Goal: Navigation & Orientation: Find specific page/section

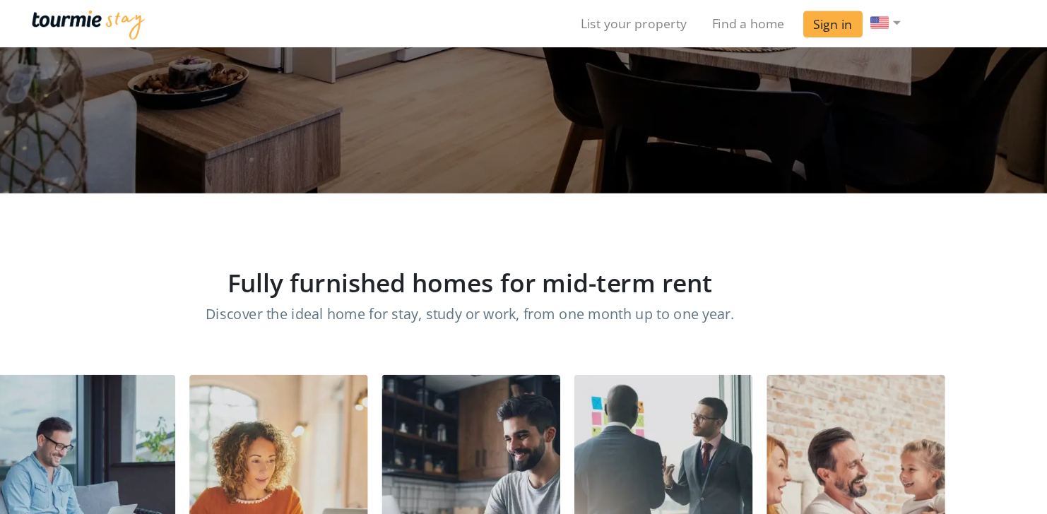
scroll to position [268, 0]
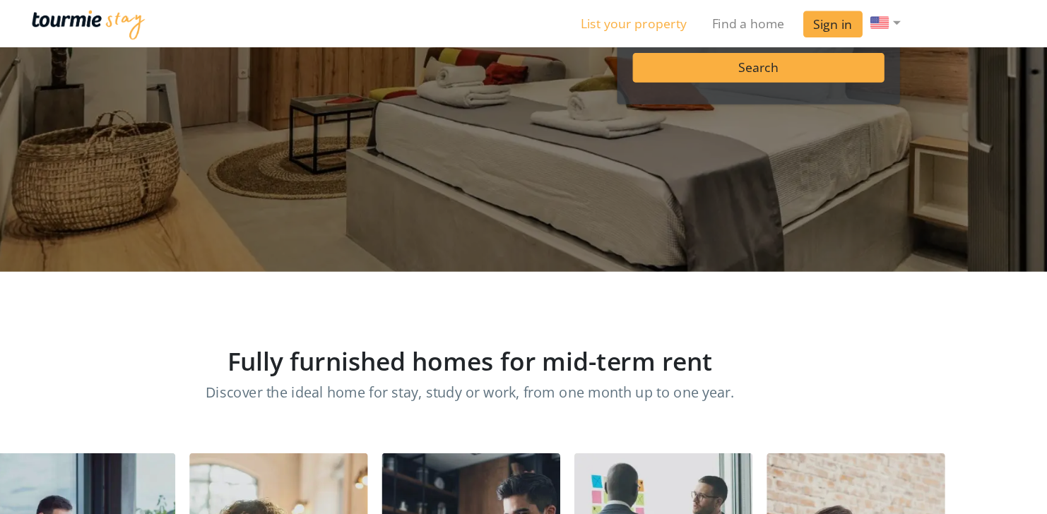
click at [669, 25] on link "List your property" at bounding box center [672, 21] width 119 height 28
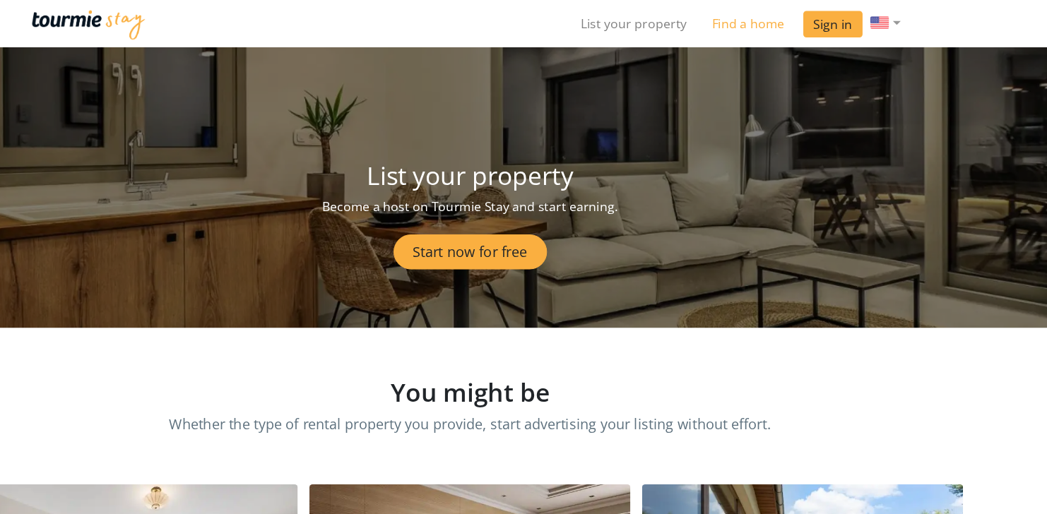
click at [783, 21] on link "Find a home" at bounding box center [776, 21] width 88 height 28
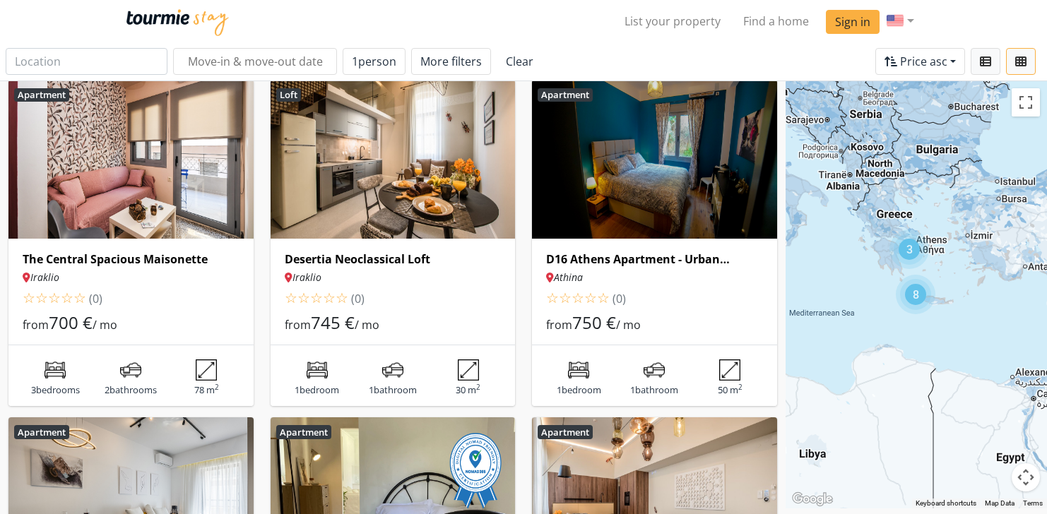
scroll to position [728, 0]
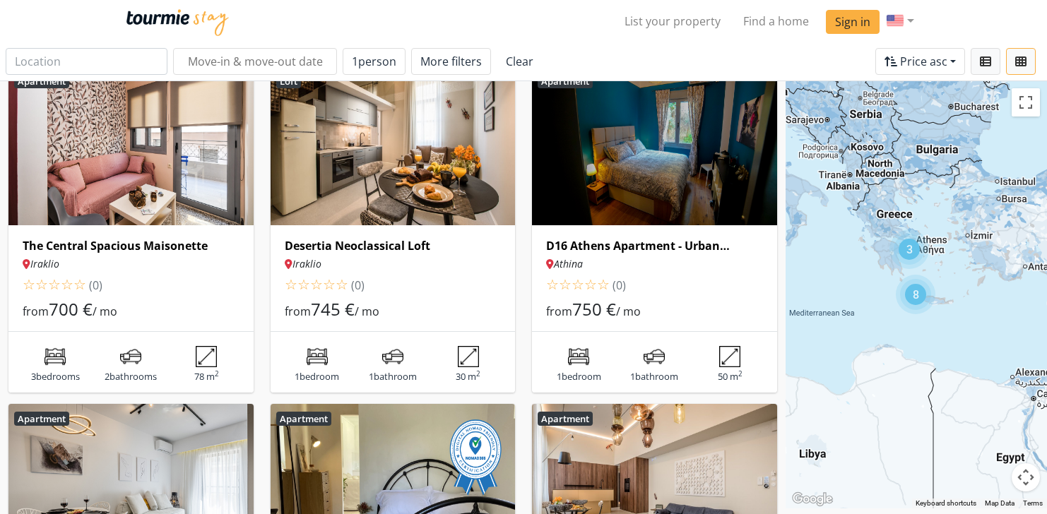
click at [378, 253] on h6 "Desertia Neoclassical Loft" at bounding box center [393, 245] width 217 height 13
click at [192, 20] on img at bounding box center [177, 22] width 103 height 27
